Goal: Task Accomplishment & Management: Check status

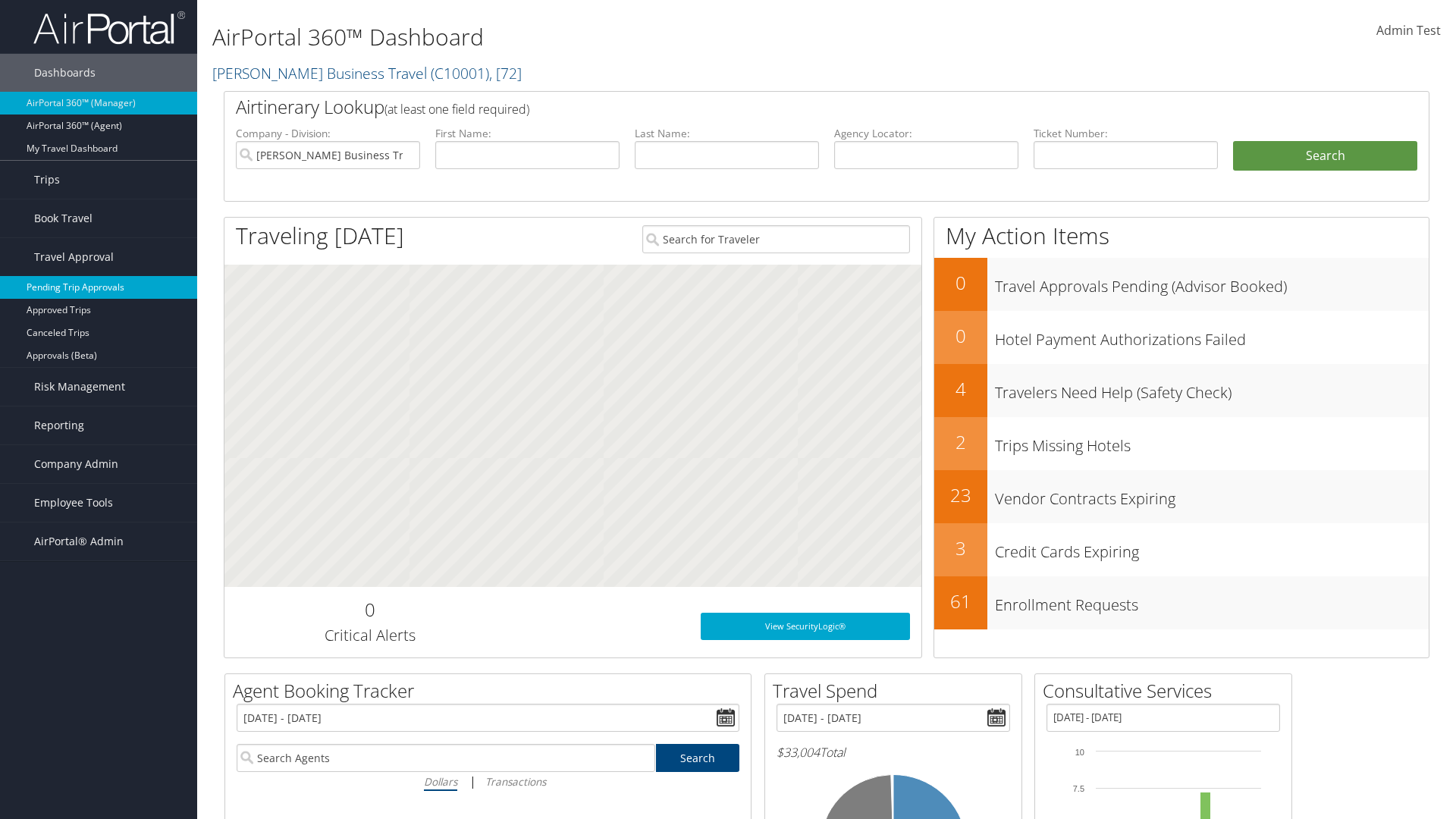
click at [99, 287] on link "Pending Trip Approvals" at bounding box center [98, 287] width 197 height 23
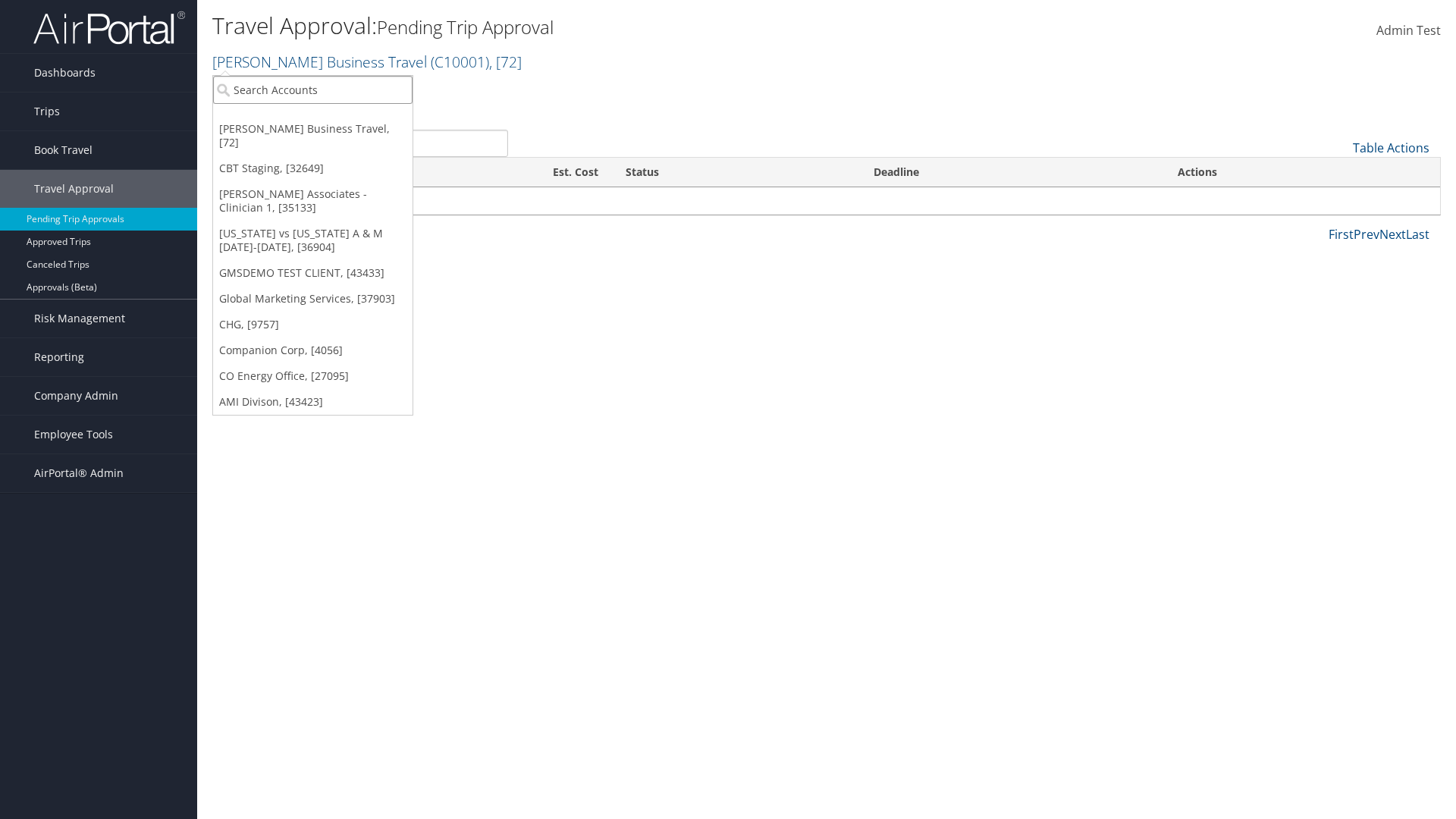
click at [313, 89] on input "search" at bounding box center [313, 89] width 200 height 28
type input "Global Marketing Services"
click at [327, 131] on div "Account" at bounding box center [326, 131] width 244 height 14
